Goal: Task Accomplishment & Management: Manage account settings

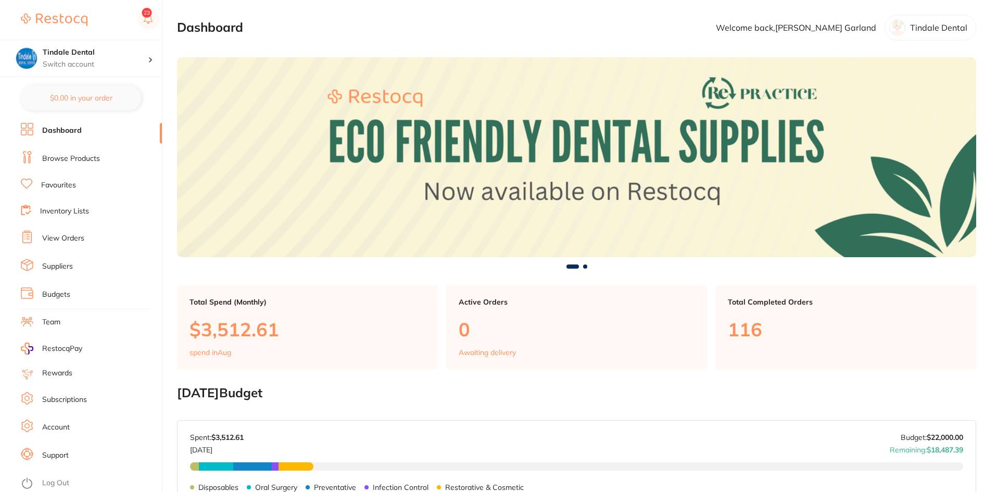
drag, startPoint x: 68, startPoint y: 210, endPoint x: 87, endPoint y: 226, distance: 25.1
click at [68, 210] on link "Inventory Lists" at bounding box center [64, 211] width 49 height 10
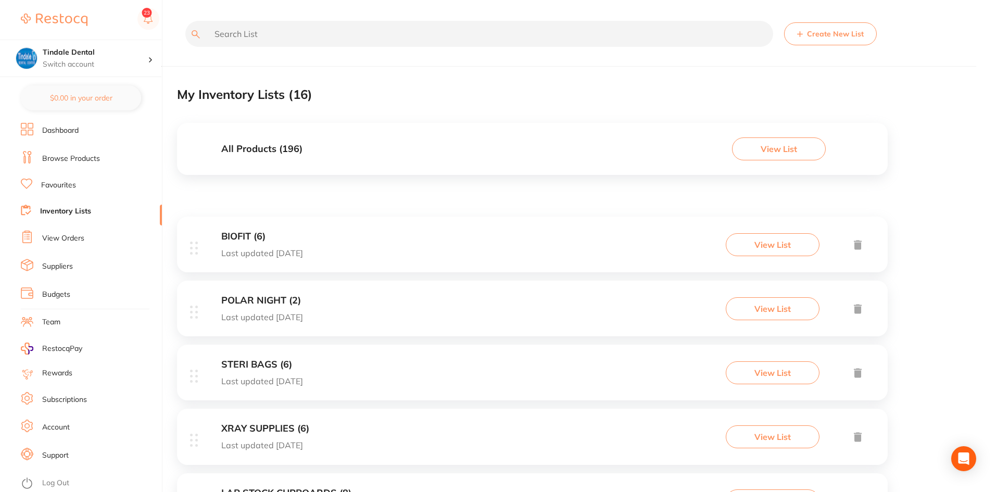
click at [76, 209] on link "Inventory Lists" at bounding box center [65, 211] width 51 height 10
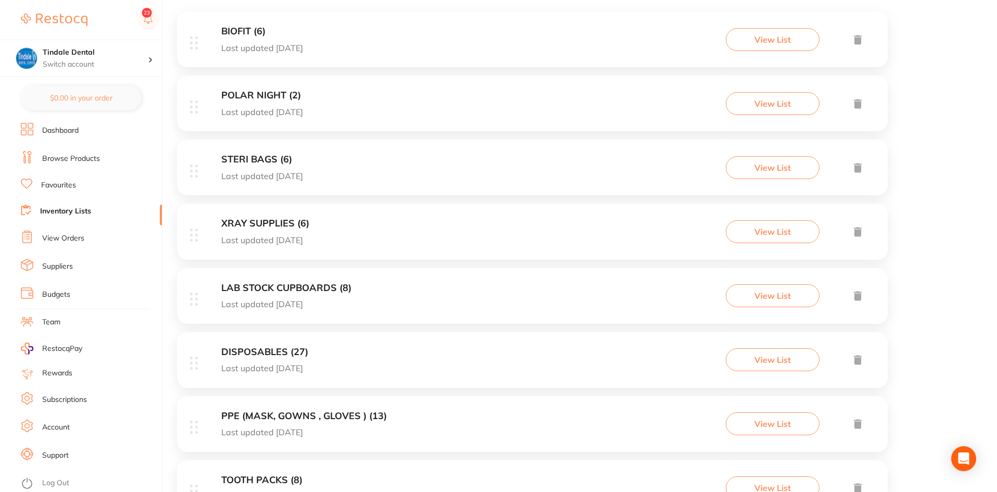
scroll to position [208, 0]
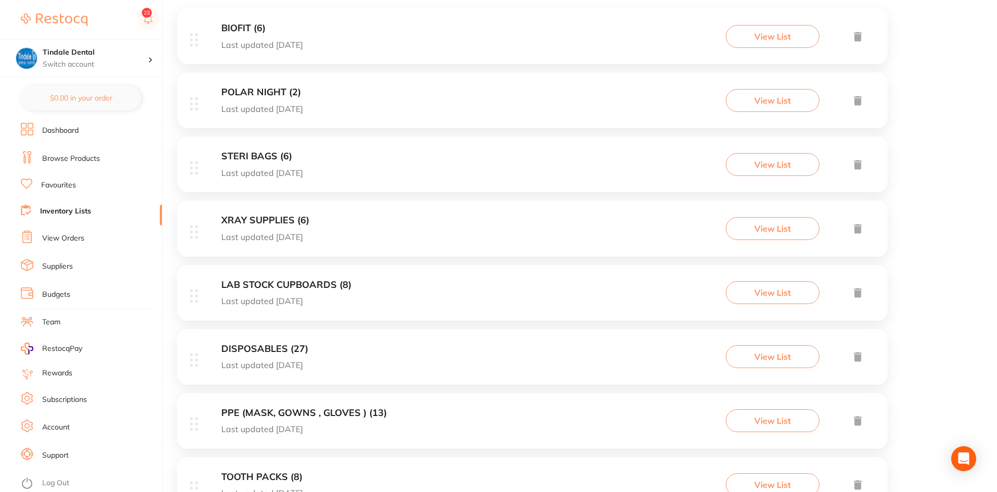
click at [280, 345] on h3 "DISPOSABLES (27)" at bounding box center [264, 349] width 87 height 11
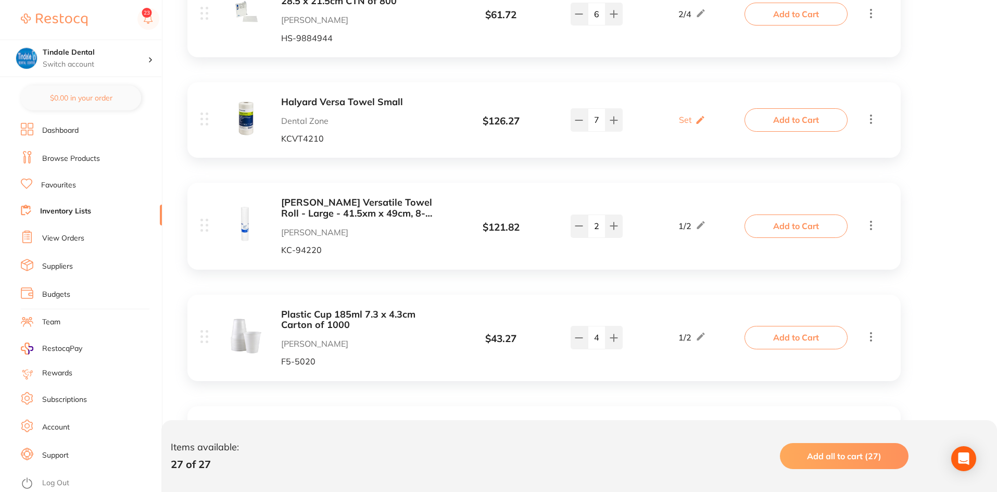
scroll to position [2187, 0]
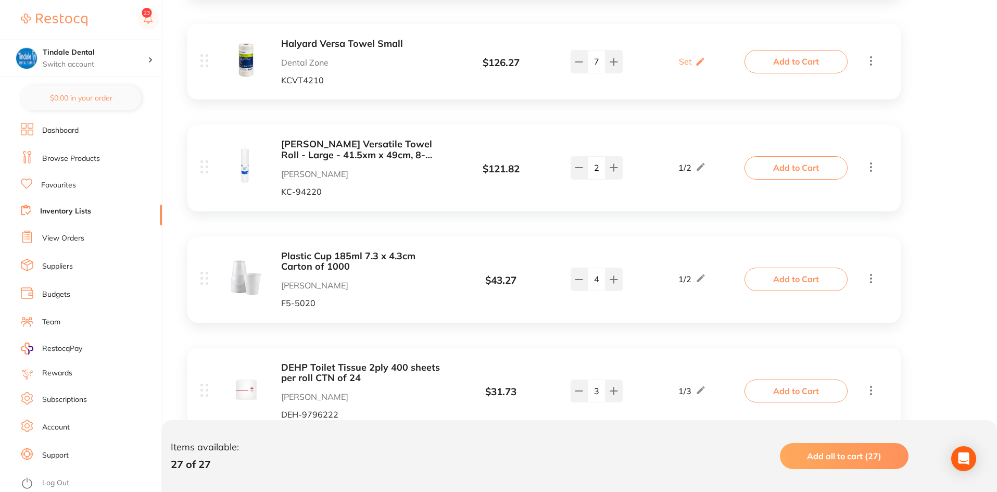
click at [579, 270] on div "Plastic Cup 185ml 7.3 x 4.3cm Carton of 1000 [PERSON_NAME] F5-5020 $ 43.27 1 / …" at bounding box center [473, 279] width 546 height 57
type input "3"
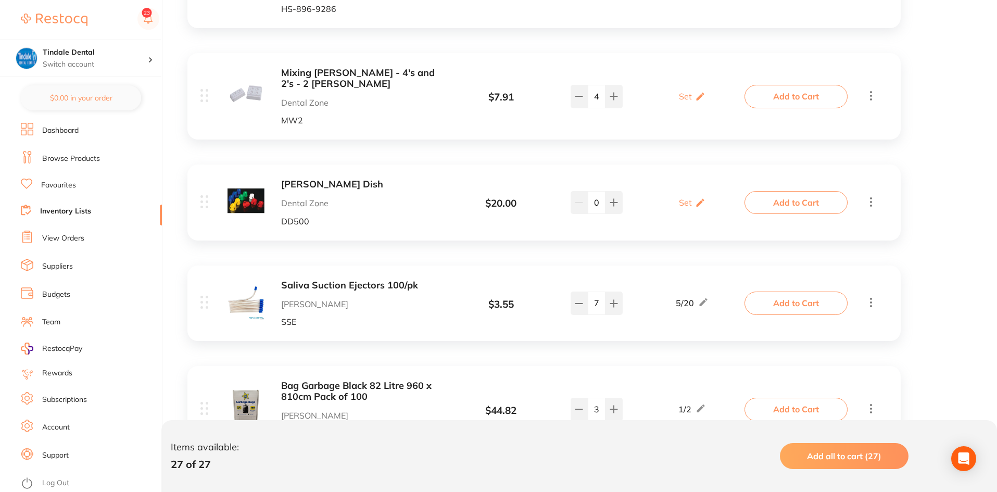
scroll to position [1458, 0]
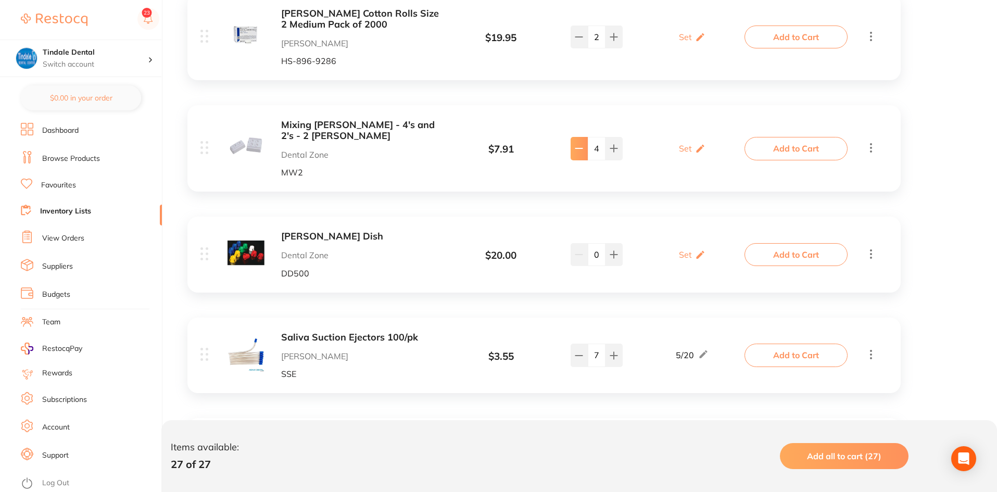
type input "3"
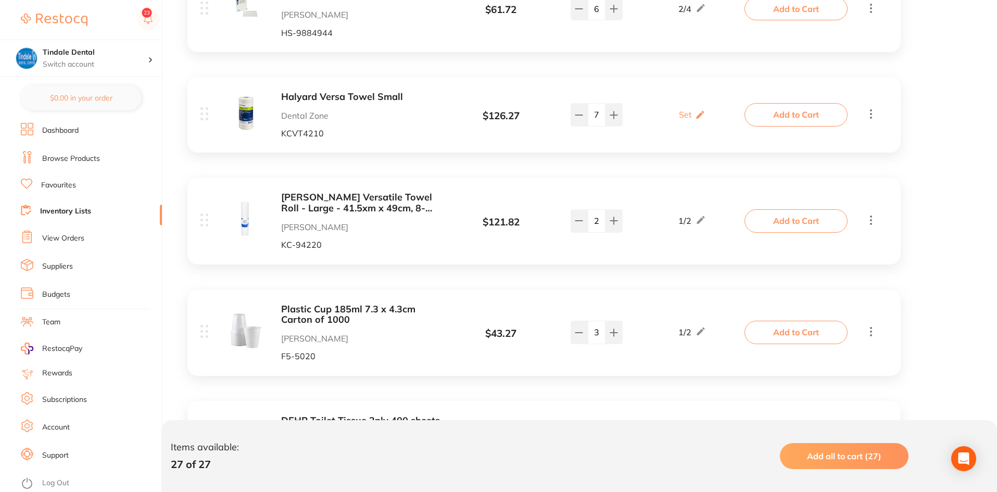
scroll to position [2239, 0]
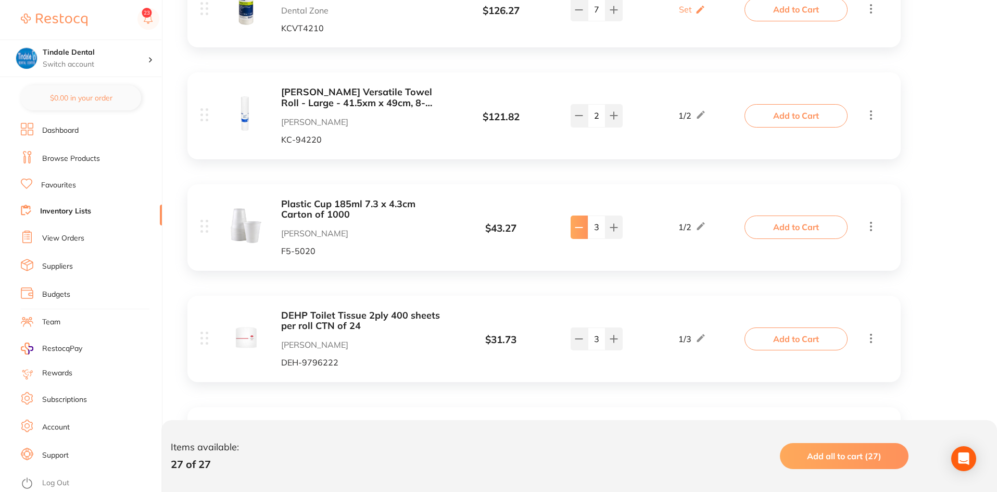
type input "2"
click at [52, 206] on link "Inventory Lists" at bounding box center [65, 211] width 51 height 10
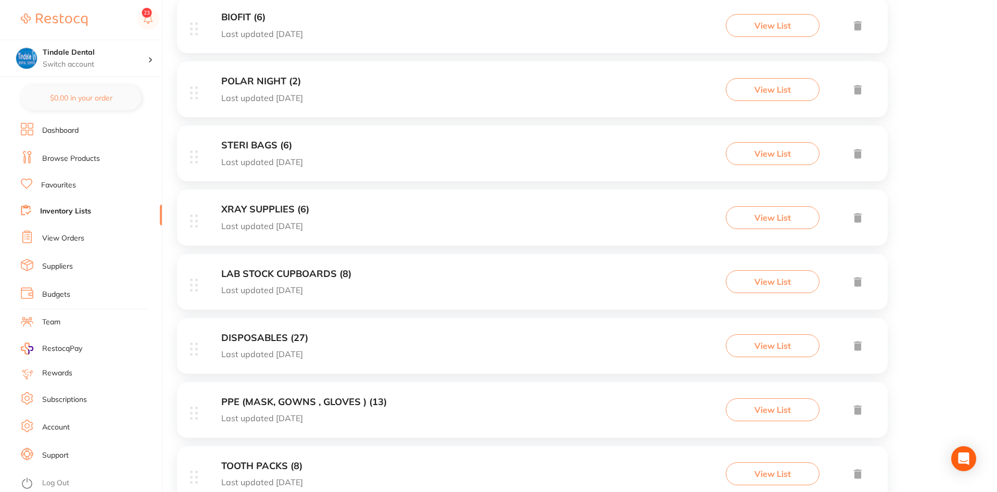
scroll to position [208, 0]
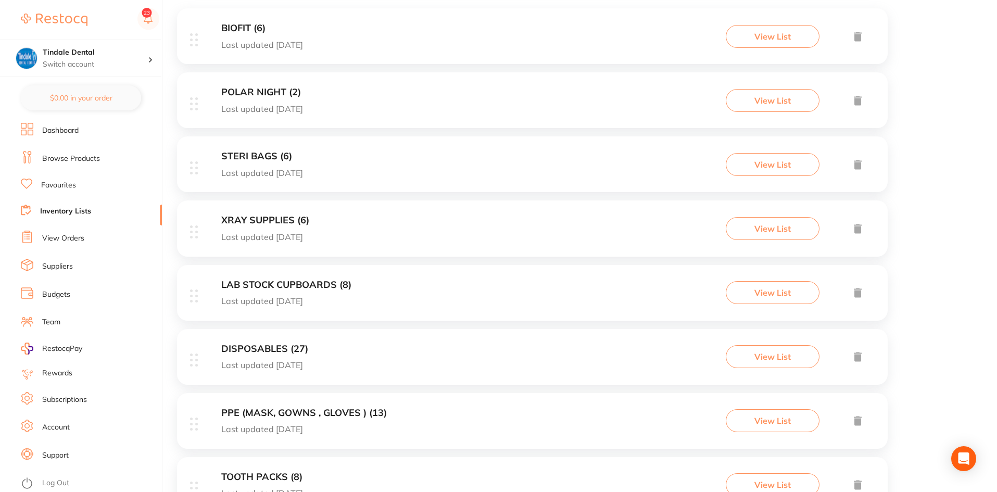
click at [267, 289] on h3 "LAB STOCK CUPBOARDS (8)" at bounding box center [286, 285] width 130 height 11
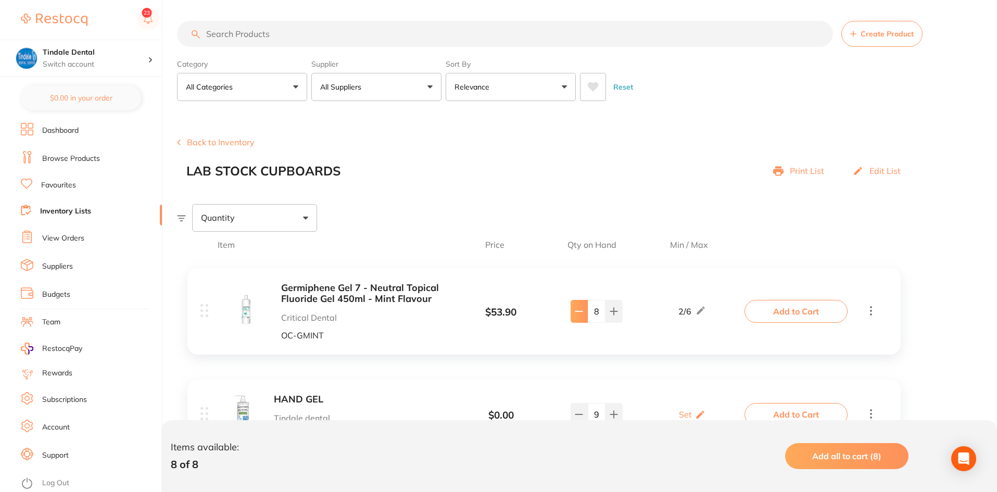
click at [576, 316] on button at bounding box center [579, 311] width 17 height 23
type input "7"
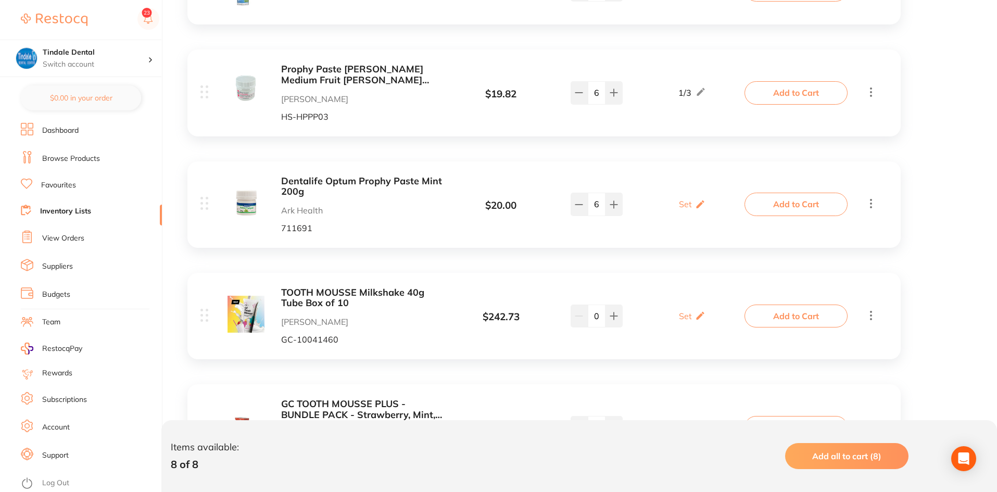
scroll to position [416, 0]
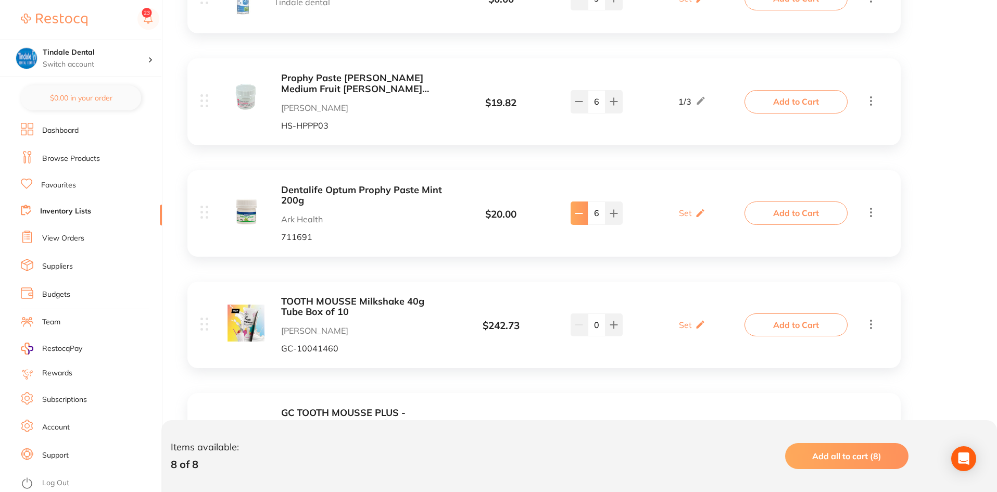
type input "5"
click at [77, 210] on link "Inventory Lists" at bounding box center [65, 211] width 51 height 10
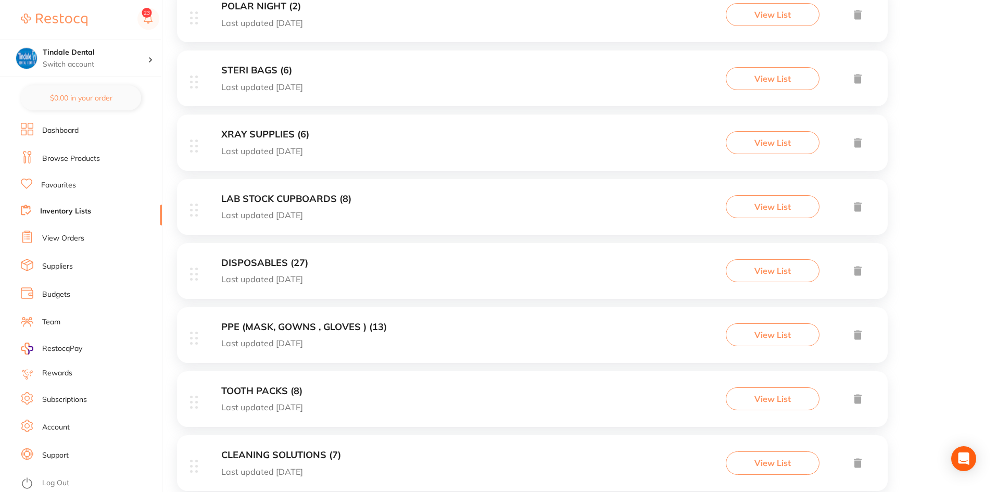
scroll to position [312, 0]
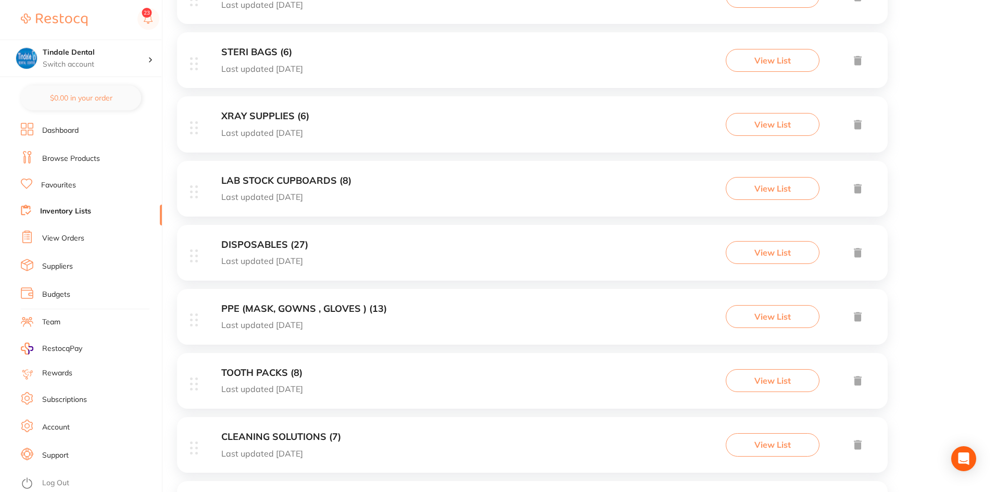
click at [271, 364] on div "TOOTH PACKS (8) Last updated [DATE] View List" at bounding box center [532, 381] width 711 height 56
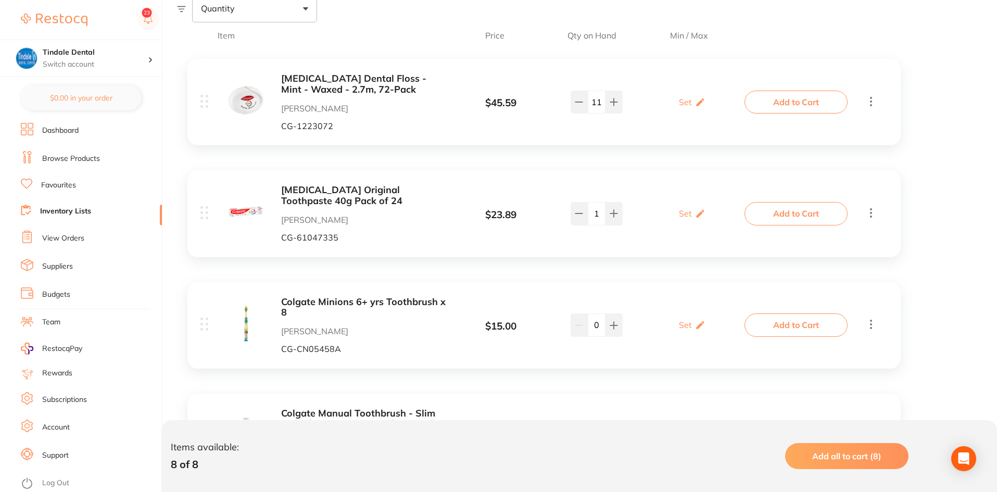
scroll to position [260, 0]
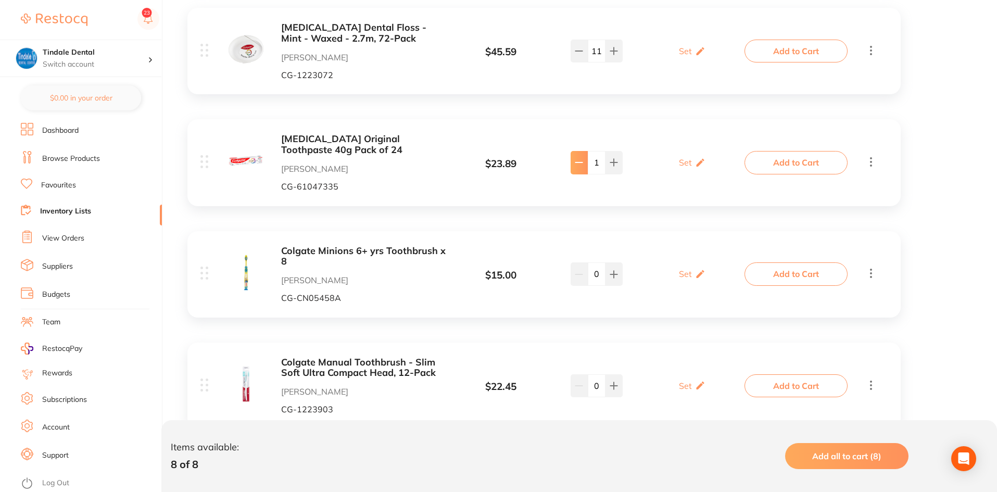
click at [583, 62] on button at bounding box center [579, 51] width 17 height 23
type input "0"
click at [73, 207] on link "Inventory Lists" at bounding box center [65, 211] width 51 height 10
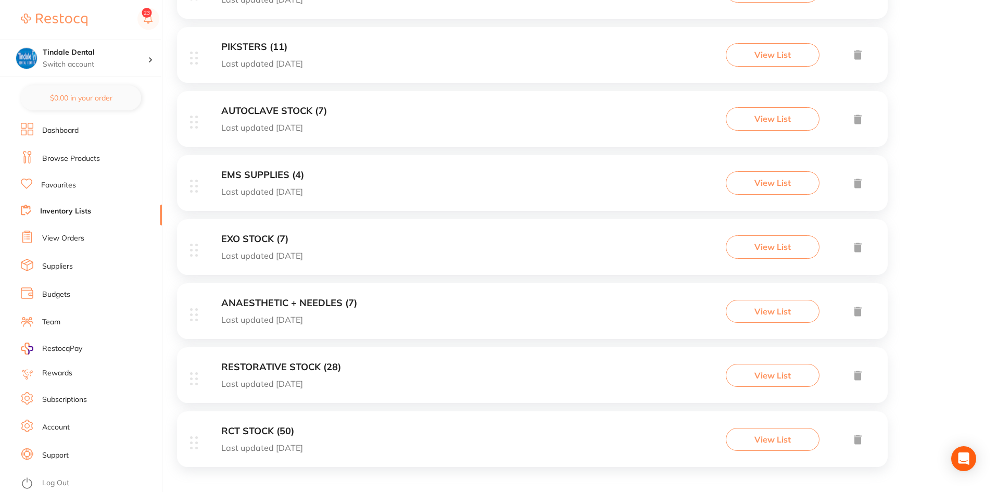
scroll to position [771, 0]
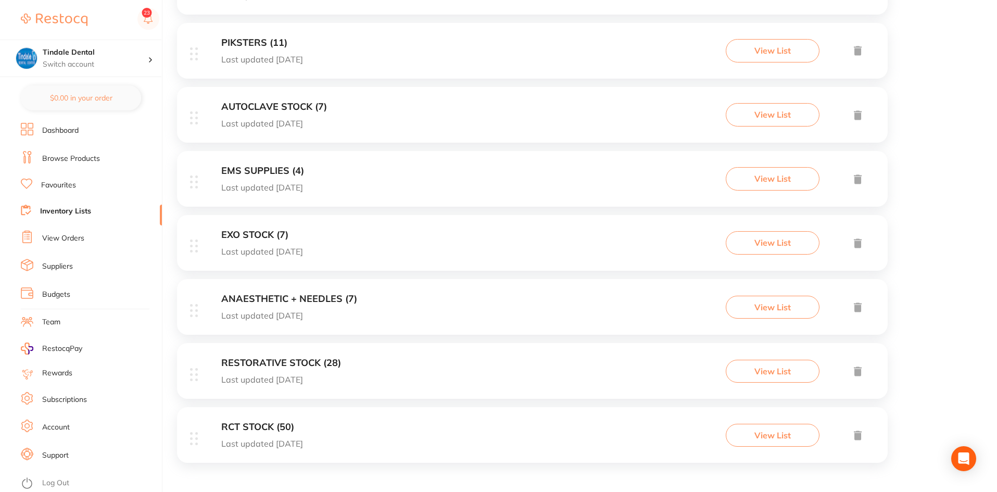
click at [287, 364] on h3 "RESTORATIVE STOCK (28)" at bounding box center [281, 363] width 120 height 11
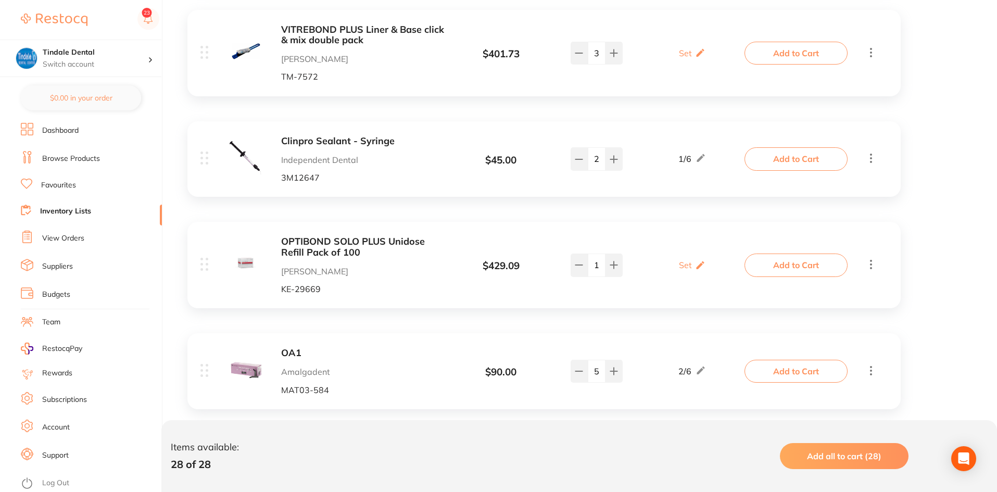
scroll to position [1666, 0]
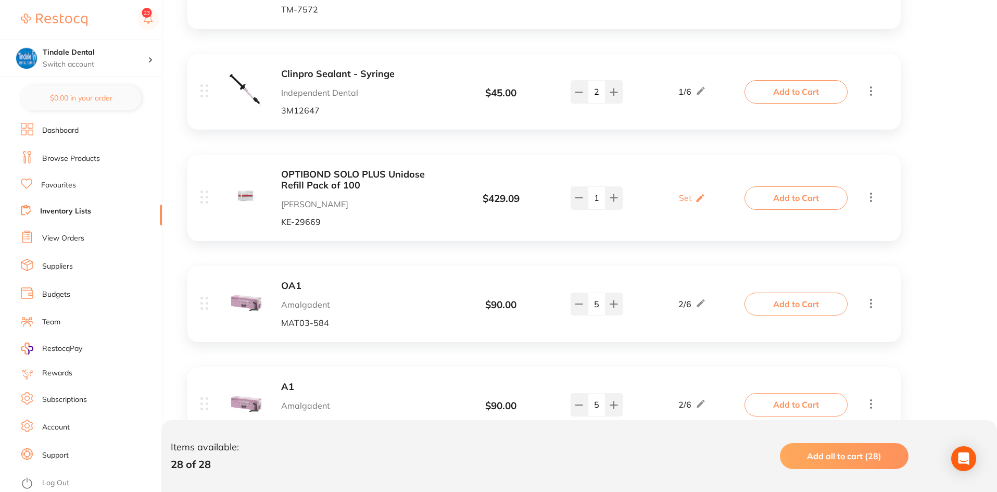
click at [60, 215] on link "Inventory Lists" at bounding box center [65, 211] width 51 height 10
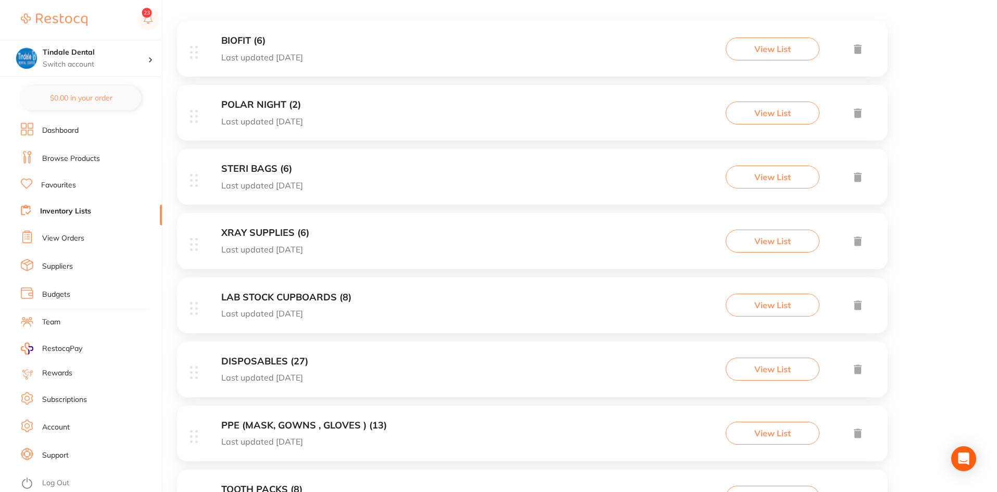
scroll to position [260, 0]
click at [237, 296] on h3 "DISPOSABLES (27)" at bounding box center [264, 297] width 87 height 11
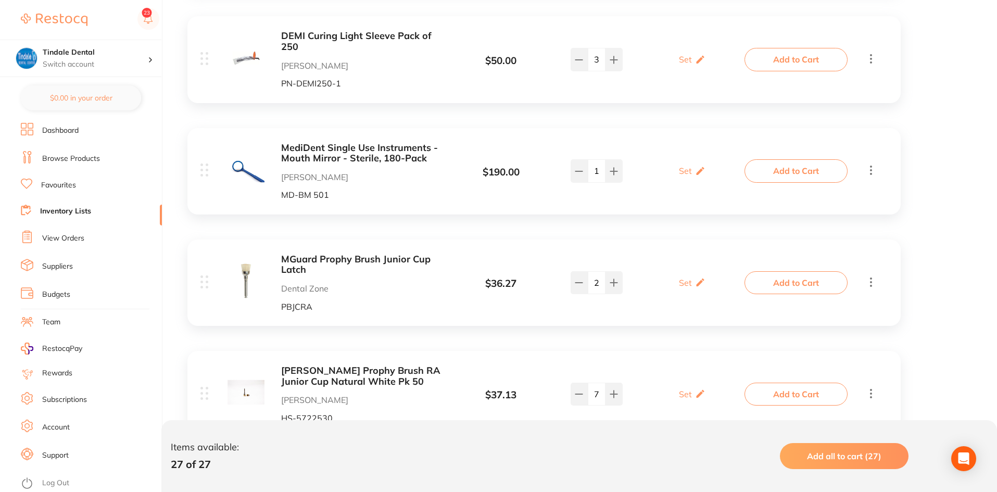
scroll to position [677, 0]
type input "1"
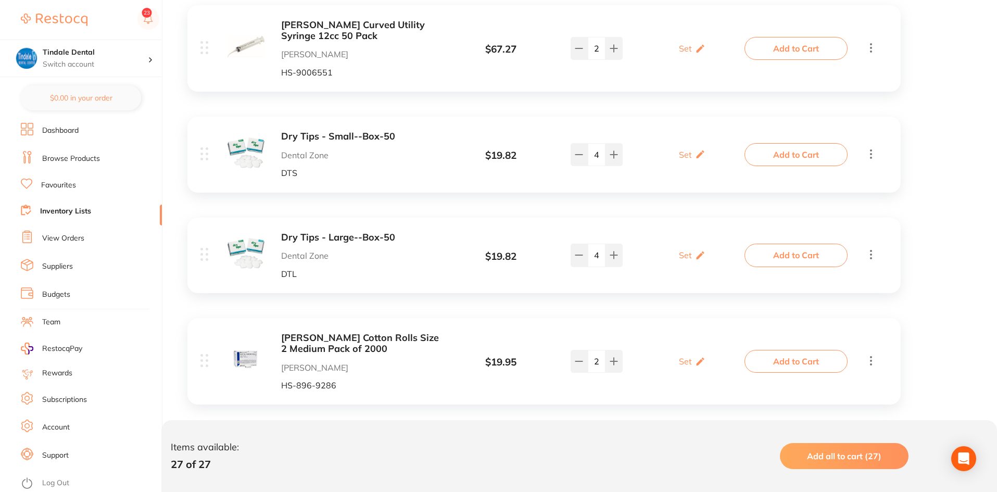
scroll to position [1145, 0]
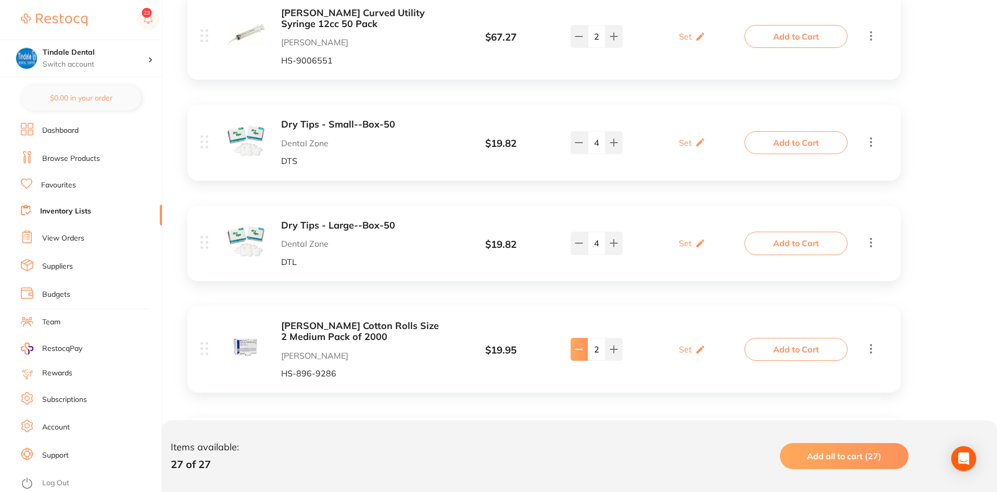
type input "1"
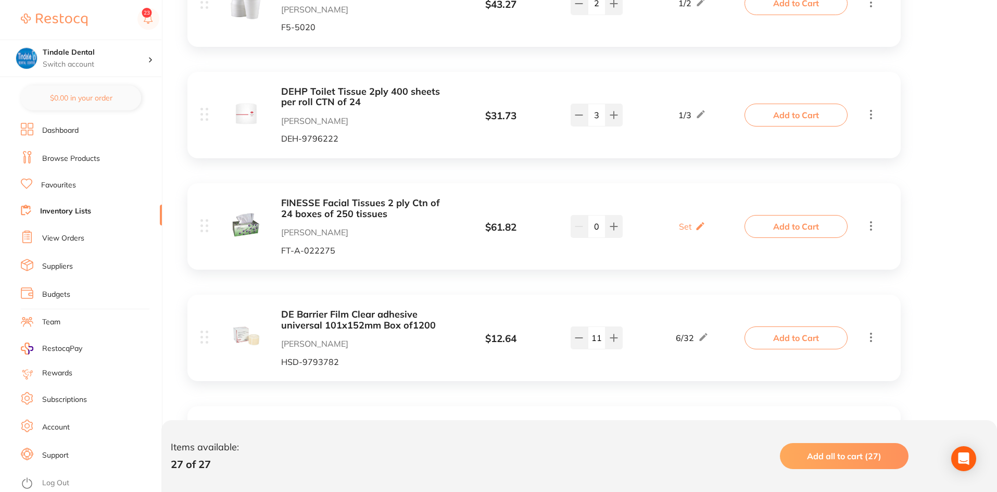
scroll to position [2551, 0]
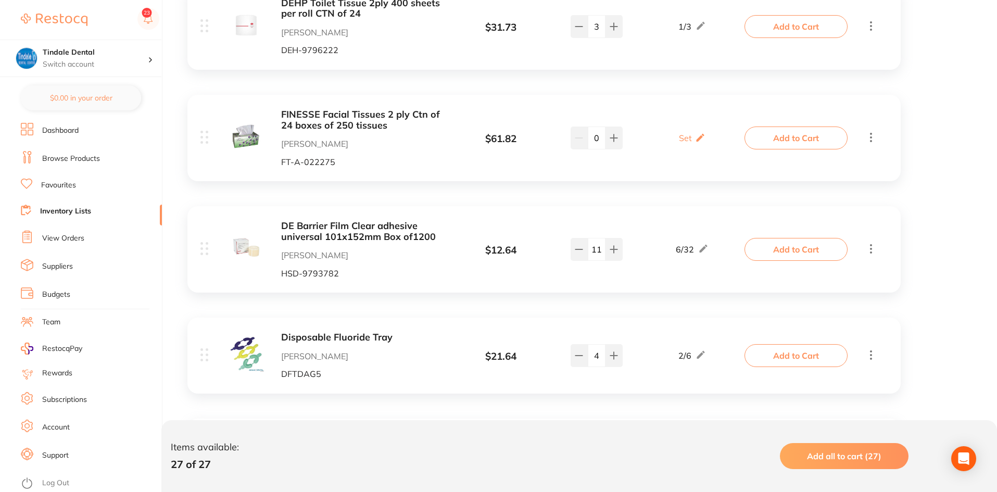
click at [63, 208] on link "Inventory Lists" at bounding box center [65, 211] width 51 height 10
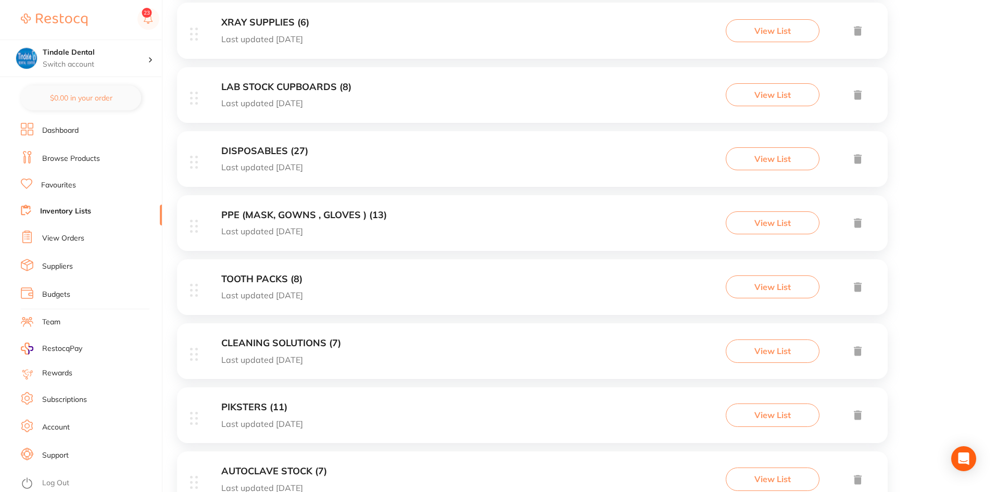
scroll to position [302, 0]
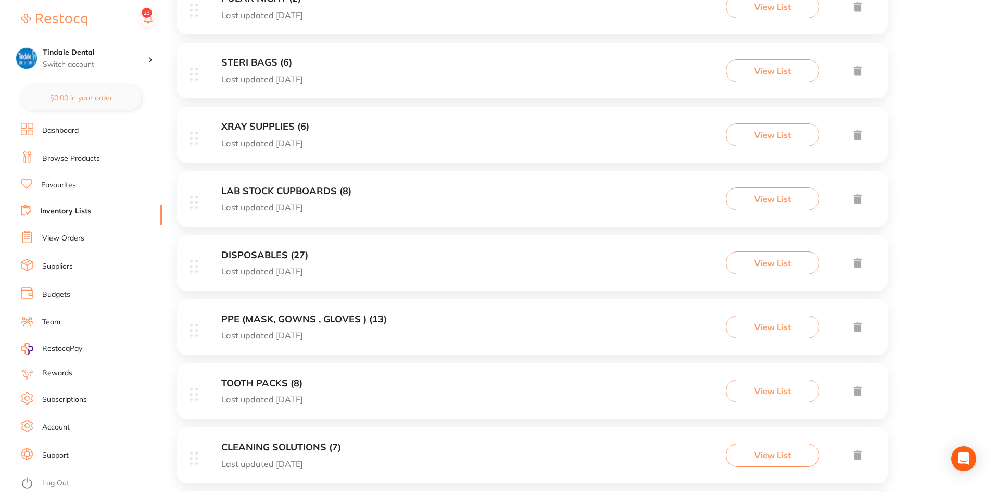
click at [266, 123] on h3 "XRAY SUPPLIES (6)" at bounding box center [265, 126] width 88 height 11
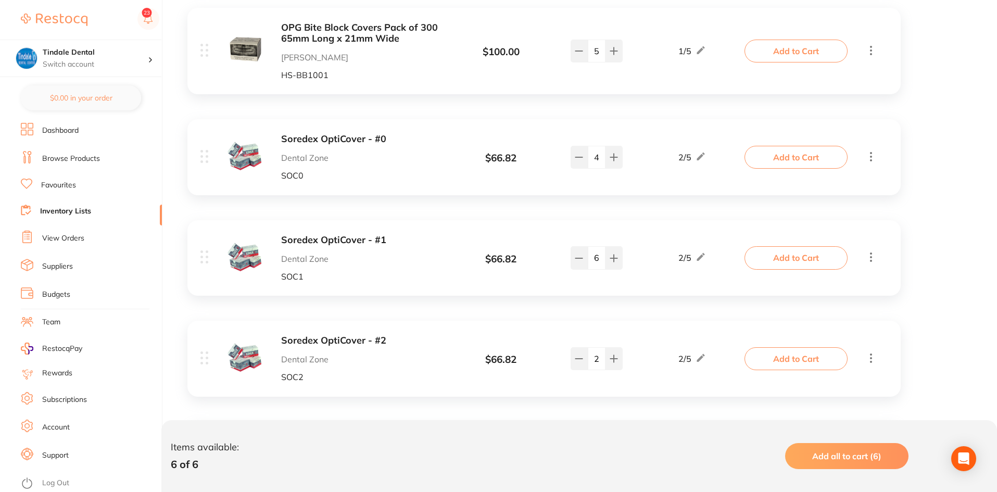
scroll to position [364, 0]
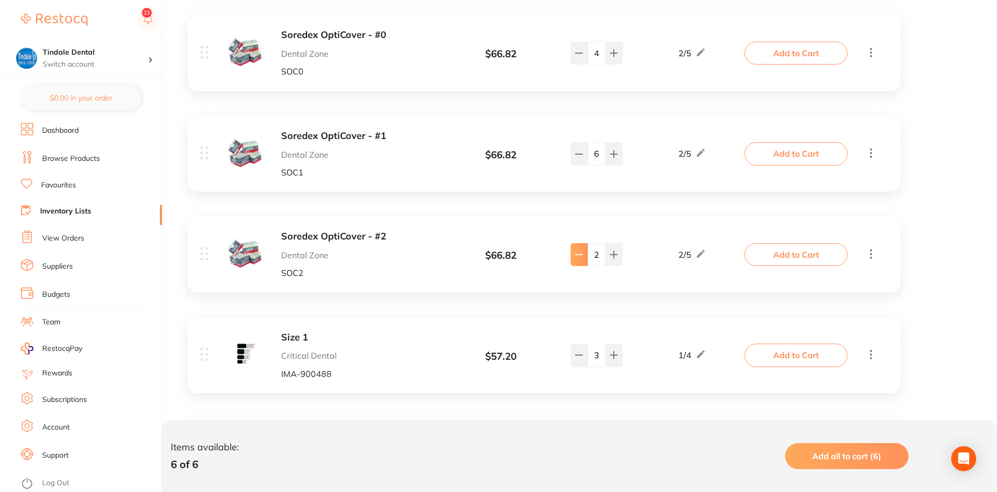
type input "1"
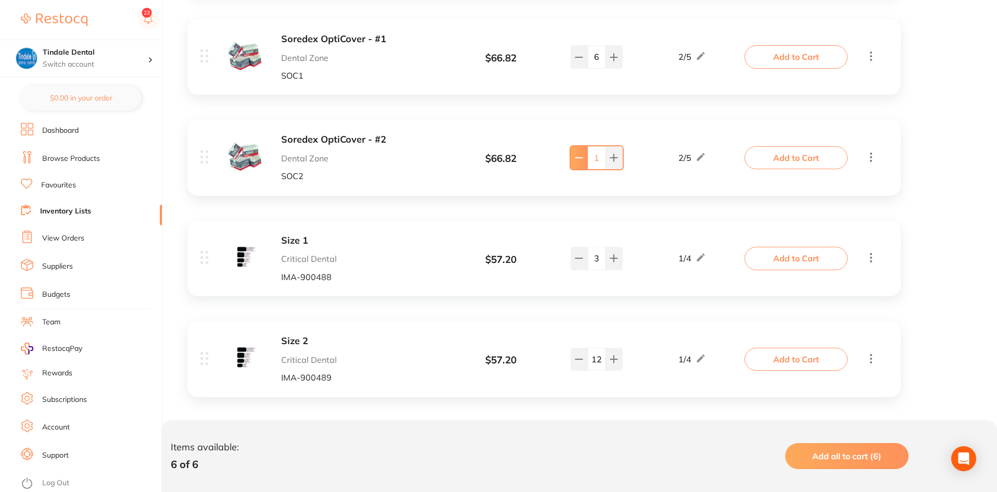
scroll to position [469, 0]
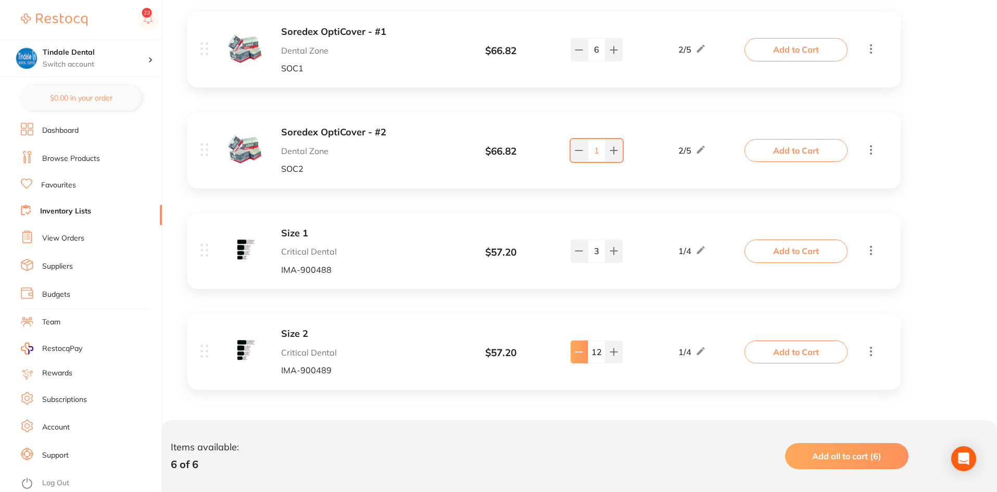
type input "11"
click at [54, 207] on link "Inventory Lists" at bounding box center [65, 211] width 51 height 10
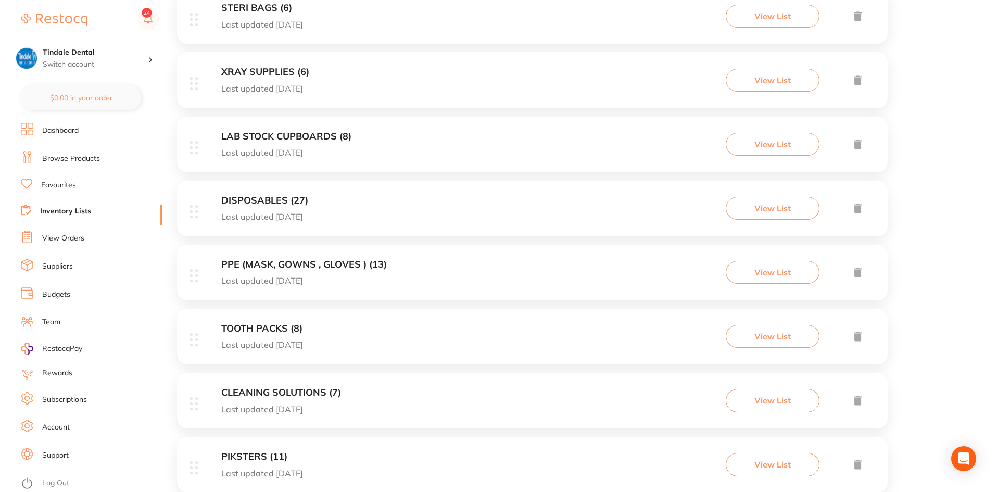
scroll to position [354, 0]
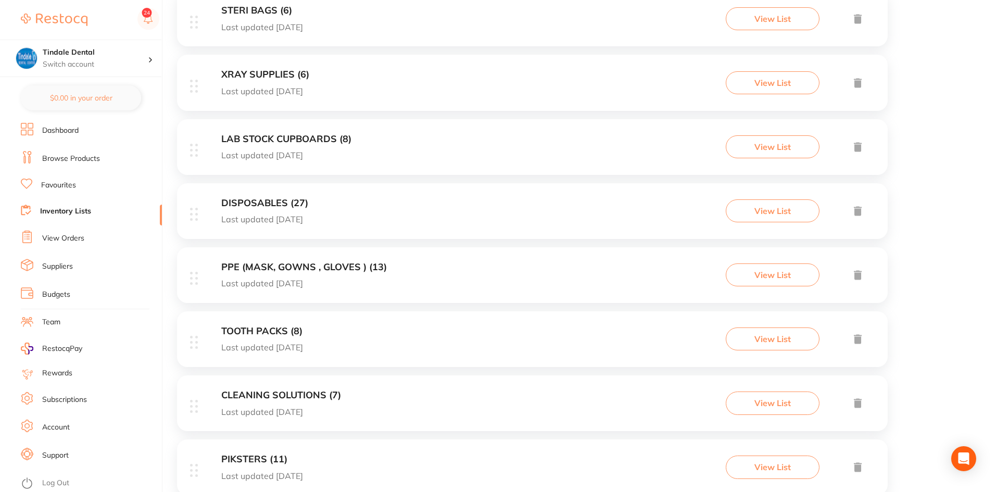
click at [268, 204] on h3 "DISPOSABLES (27)" at bounding box center [264, 203] width 87 height 11
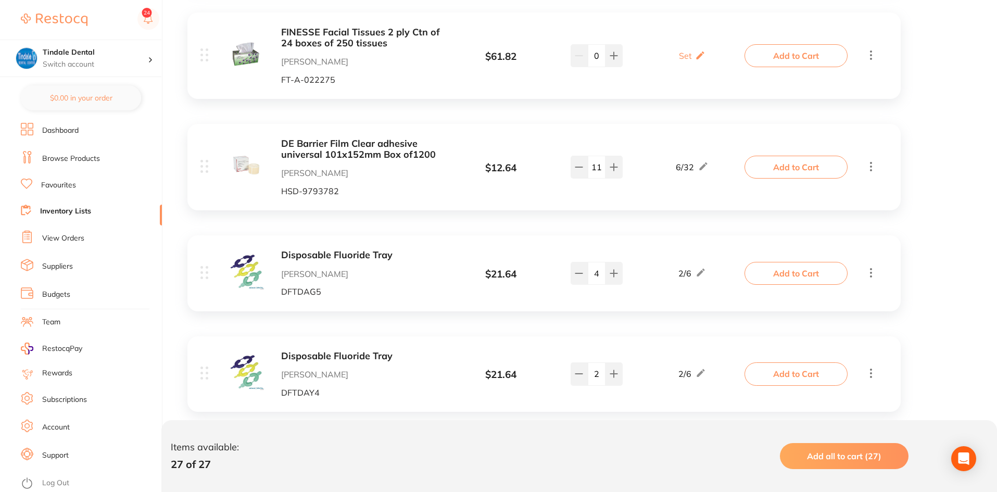
scroll to position [2630, 0]
